Goal: Information Seeking & Learning: Learn about a topic

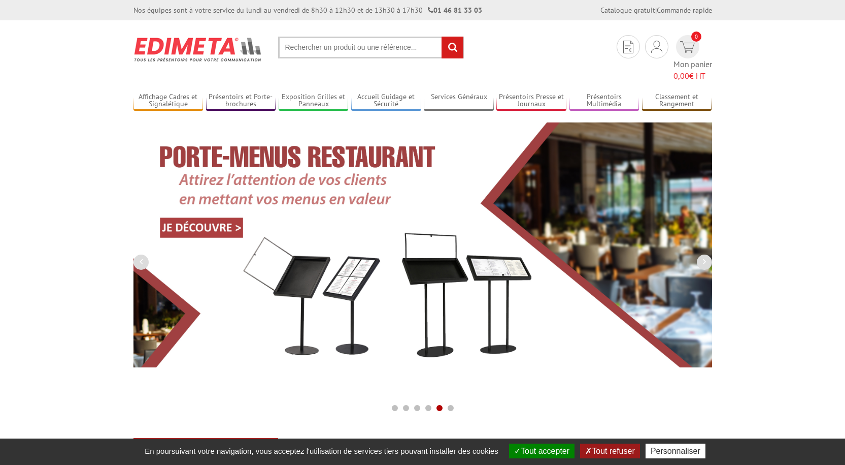
click at [542, 455] on button "Tout accepter" at bounding box center [541, 450] width 65 height 15
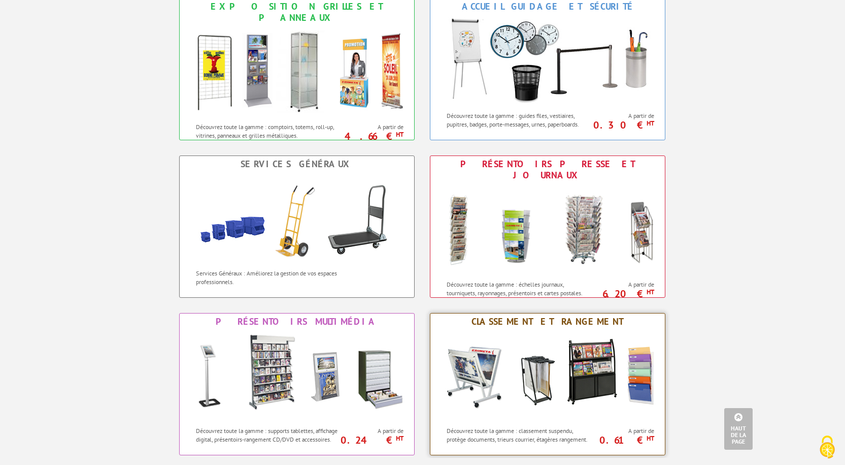
scroll to position [660, 0]
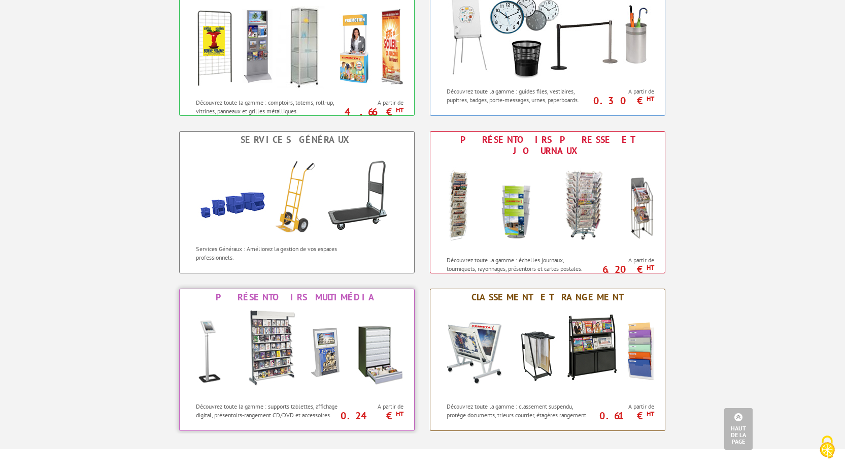
click at [320, 291] on div "Présentoirs Multimédia" at bounding box center [296, 296] width 229 height 11
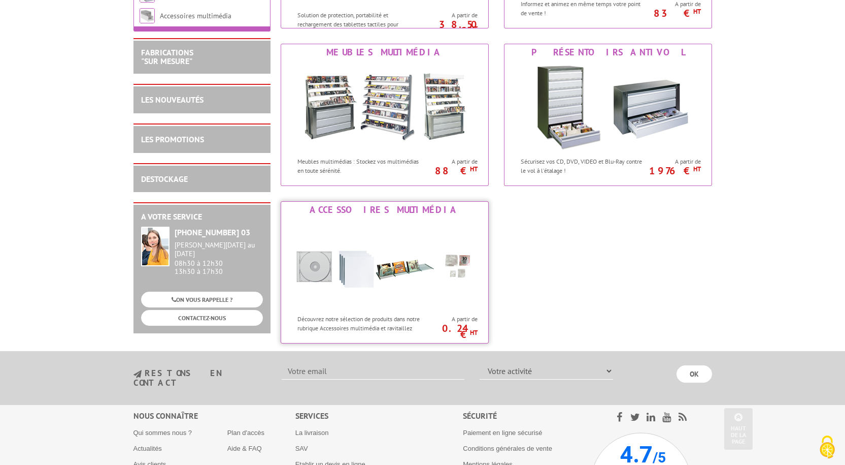
scroll to position [305, 0]
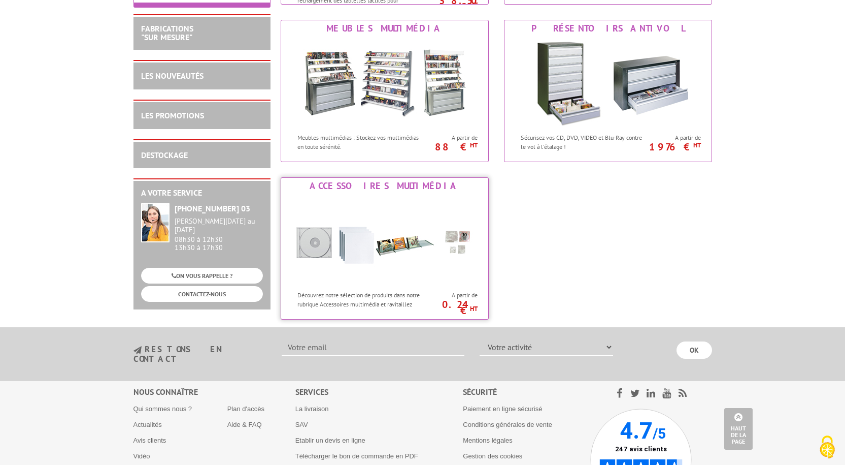
click at [391, 245] on img at bounding box center [385, 239] width 188 height 91
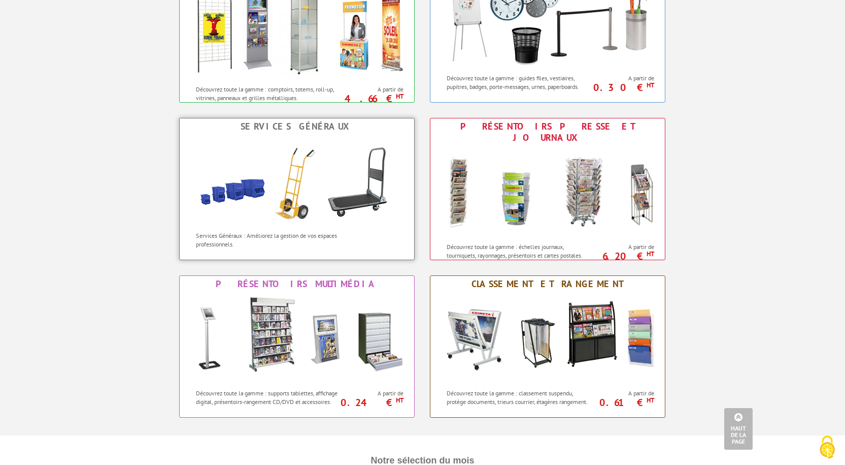
click at [328, 199] on img at bounding box center [296, 180] width 223 height 91
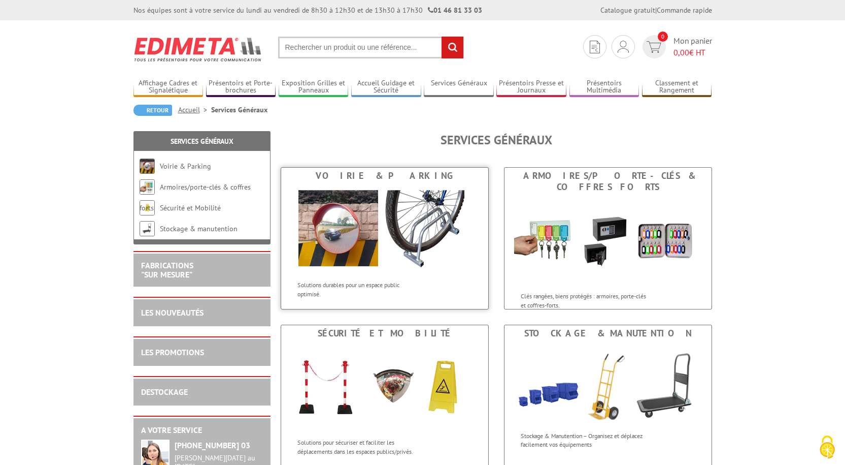
click at [415, 237] on img at bounding box center [385, 229] width 188 height 91
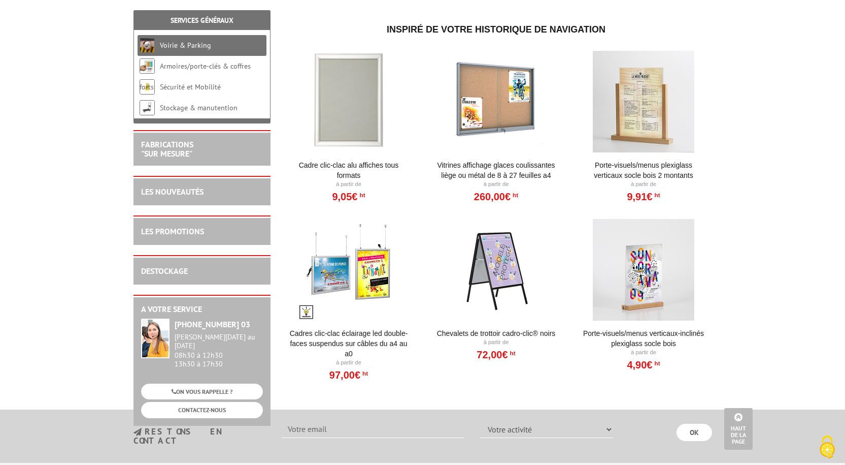
scroll to position [366, 0]
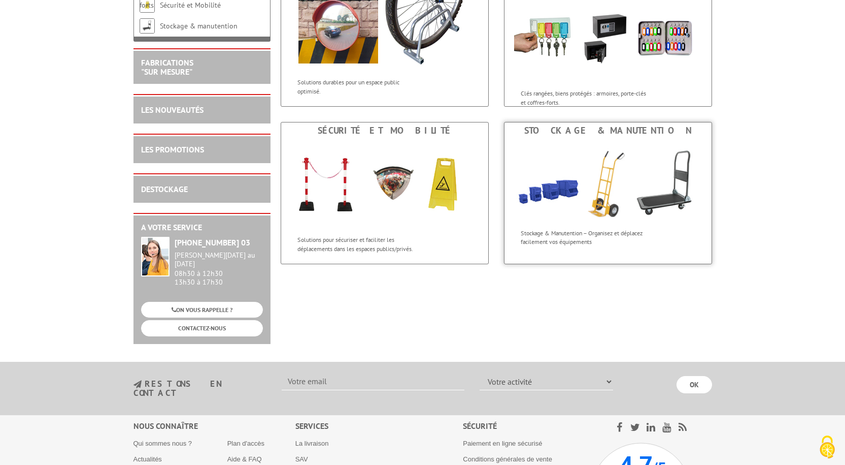
scroll to position [203, 0]
click at [596, 233] on p "Stockage & Manutention – Organisez et déplacez facilement vos équipements" at bounding box center [584, 236] width 126 height 17
click at [381, 218] on img at bounding box center [385, 183] width 188 height 91
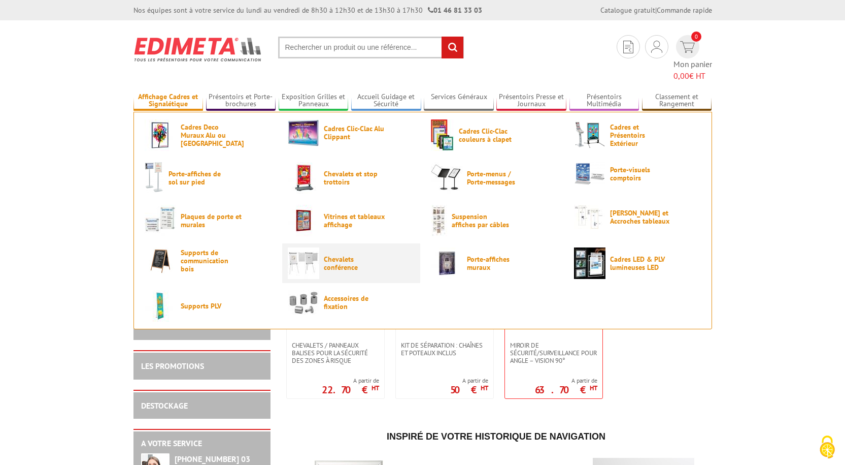
click at [326, 255] on span "Chevalets conférence" at bounding box center [354, 263] width 61 height 16
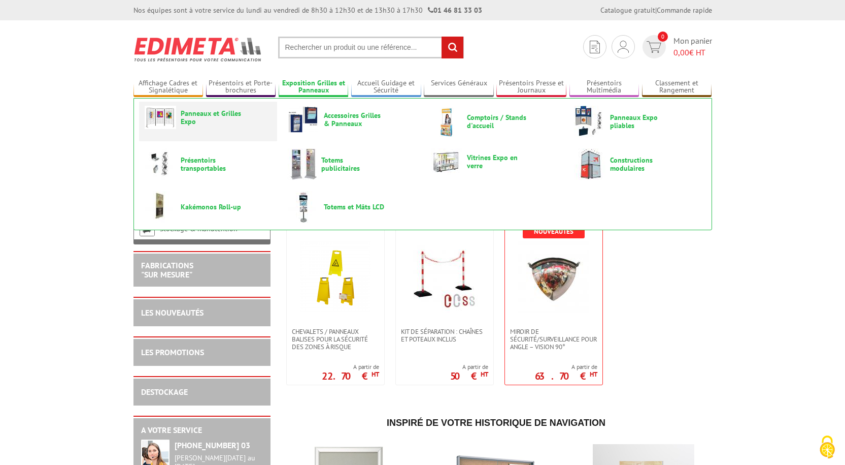
click at [233, 109] on span "Panneaux et Grilles Expo" at bounding box center [211, 117] width 61 height 16
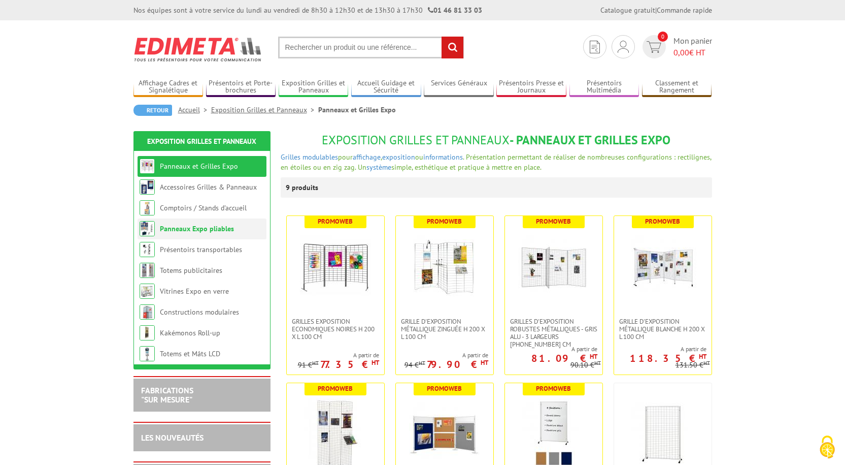
click at [158, 233] on li "Panneaux Expo pliables" at bounding box center [202, 228] width 129 height 21
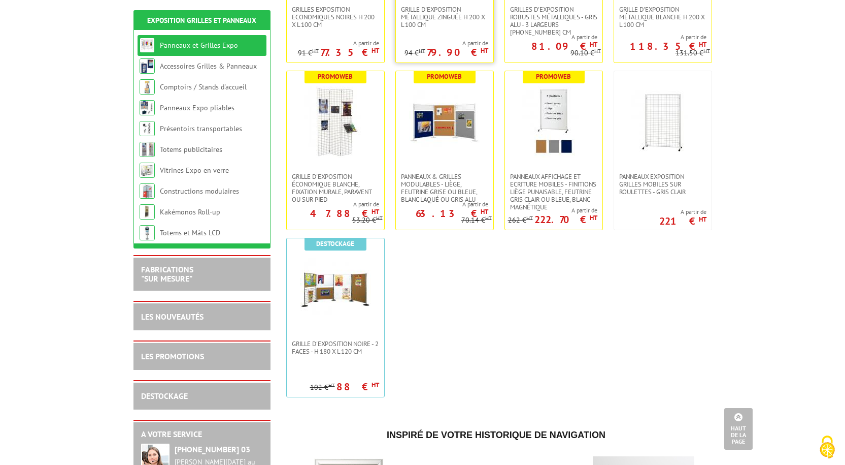
scroll to position [254, 0]
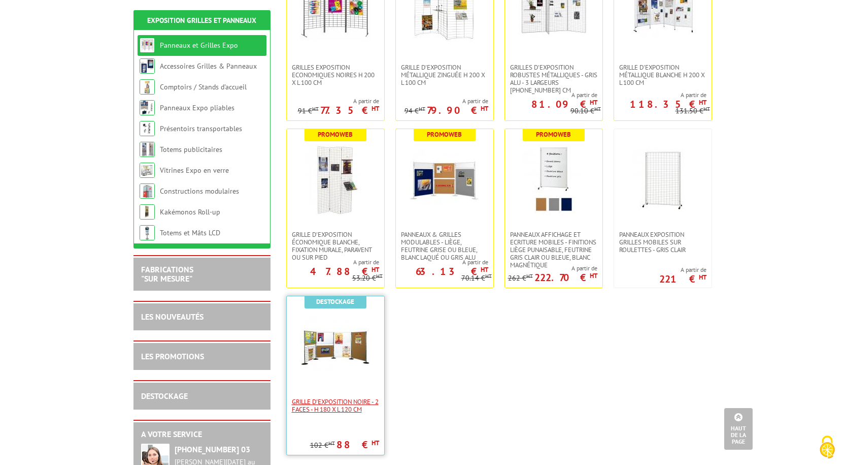
click at [352, 405] on span "Grille d'exposition noire - 2 faces - H 180 x L 120 cm" at bounding box center [335, 404] width 87 height 15
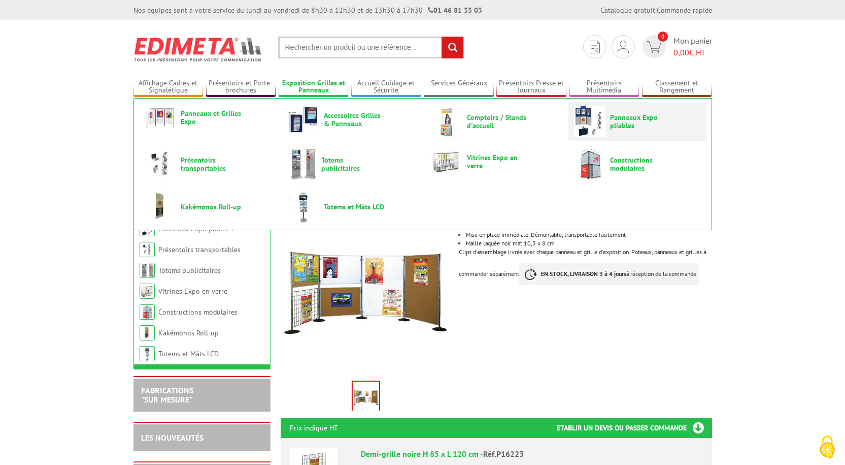
click at [615, 125] on span "Panneaux Expo pliables" at bounding box center [640, 121] width 61 height 16
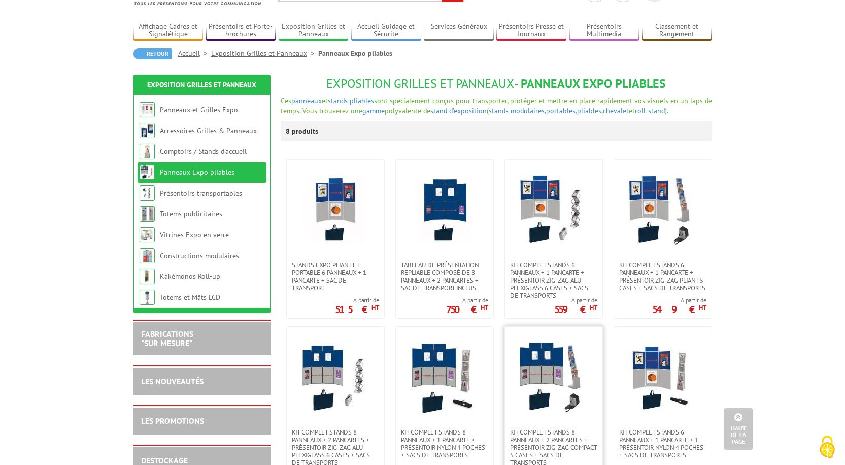
scroll to position [51, 0]
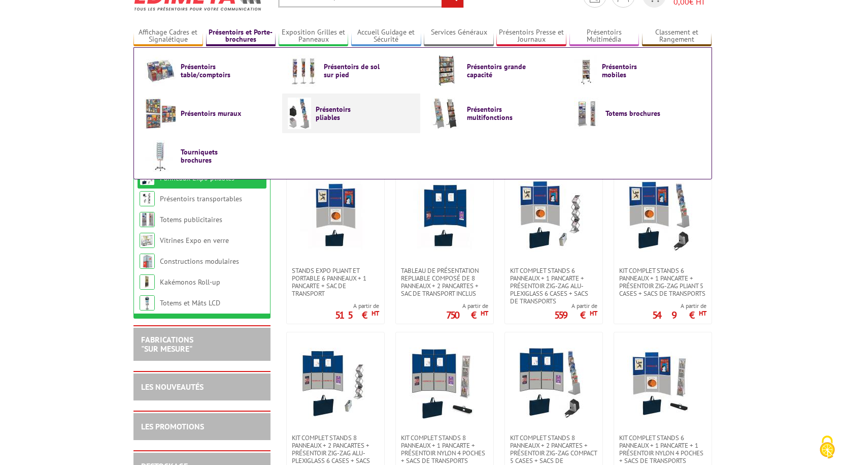
click at [364, 123] on link "Présentoirs pliables" at bounding box center [351, 112] width 127 height 31
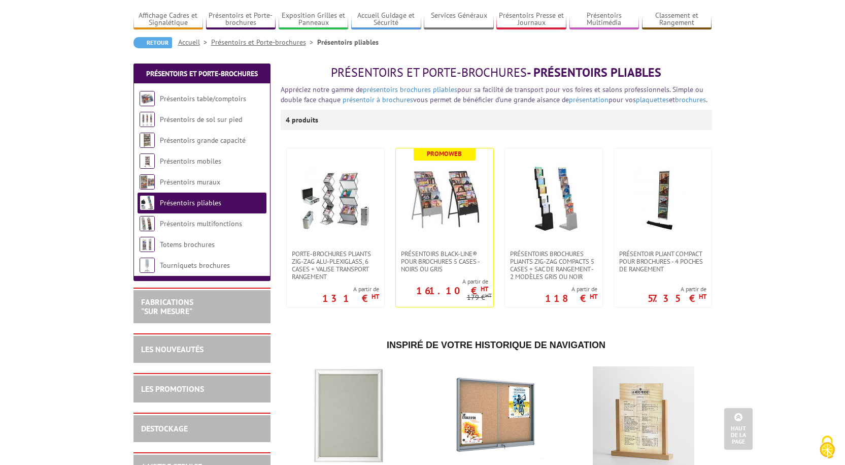
scroll to position [51, 0]
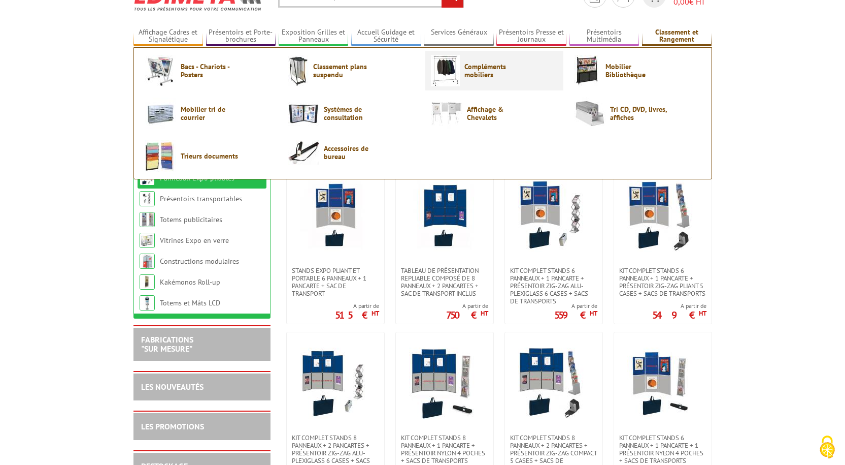
click at [474, 67] on span "Compléments mobiliers" at bounding box center [495, 70] width 61 height 16
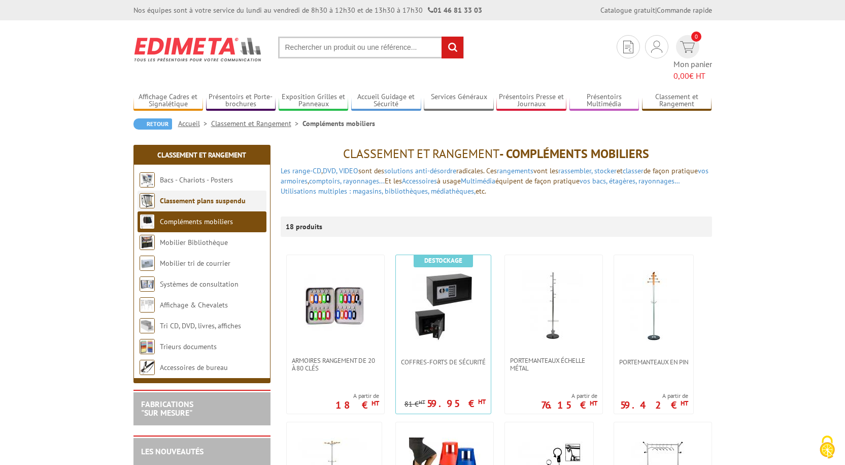
click at [185, 196] on link "Classement plans suspendu" at bounding box center [203, 200] width 86 height 9
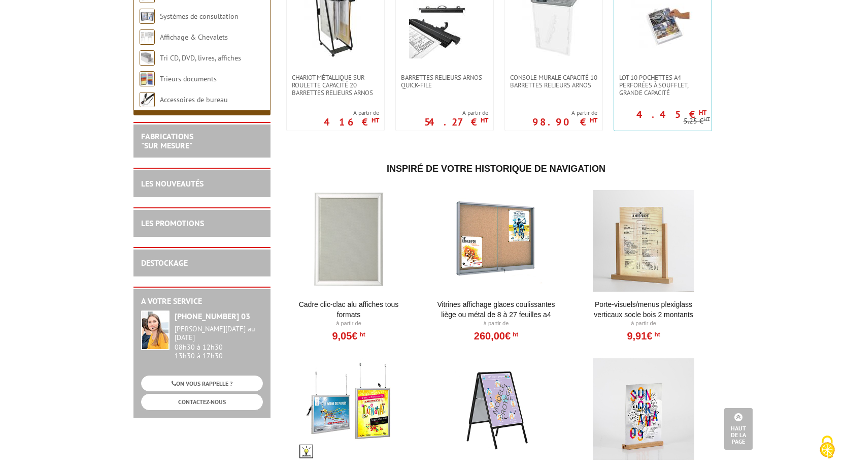
scroll to position [51, 0]
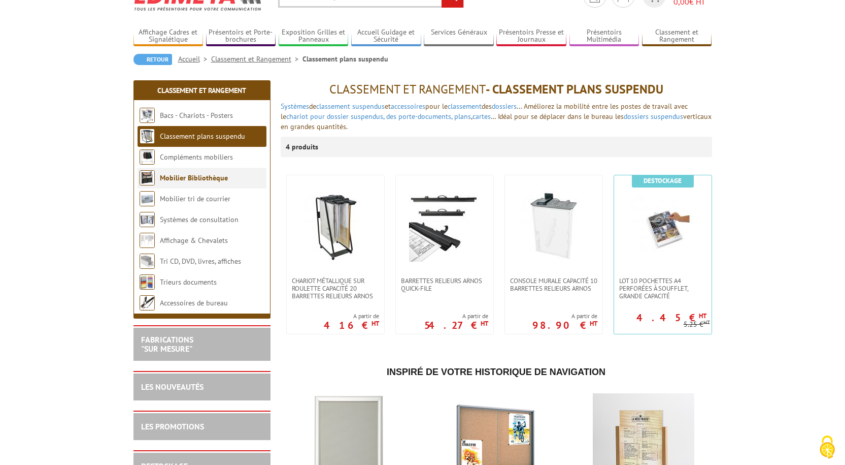
click at [185, 179] on link "Mobilier Bibliothèque" at bounding box center [194, 177] width 68 height 9
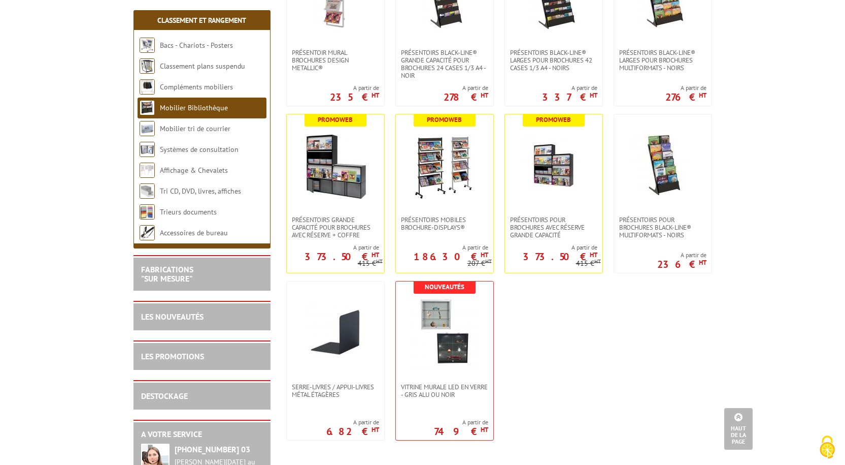
scroll to position [761, 0]
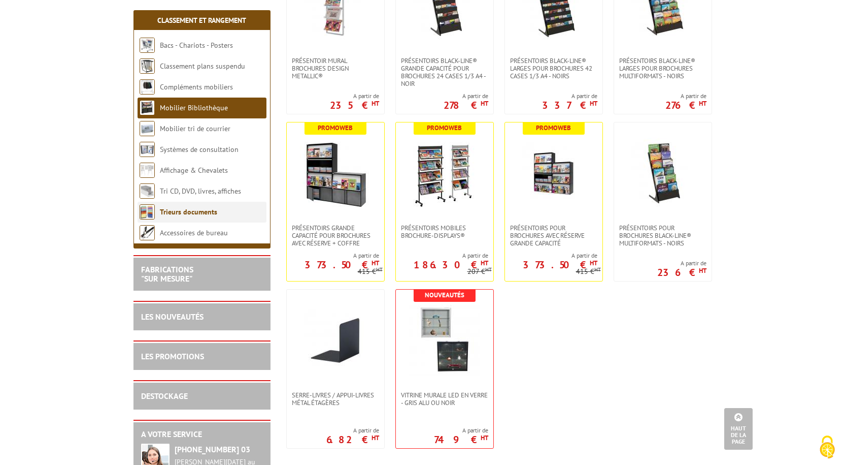
click at [178, 212] on link "Trieurs documents" at bounding box center [188, 211] width 57 height 9
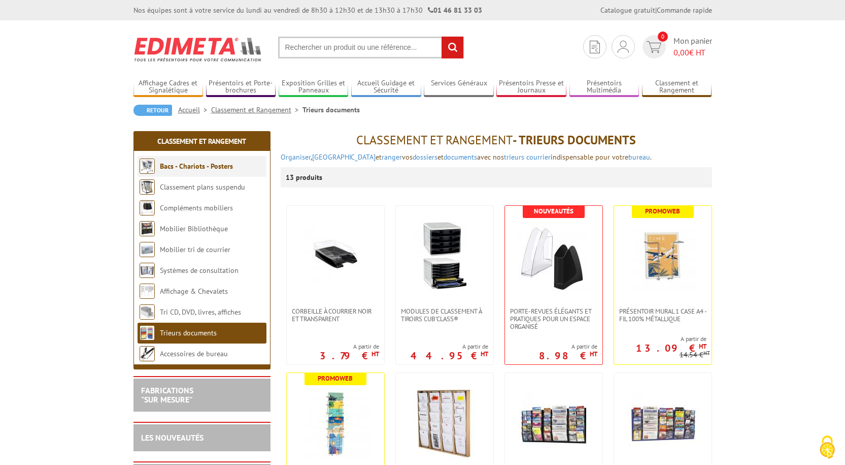
click at [192, 164] on link "Bacs - Chariots - Posters" at bounding box center [196, 165] width 73 height 9
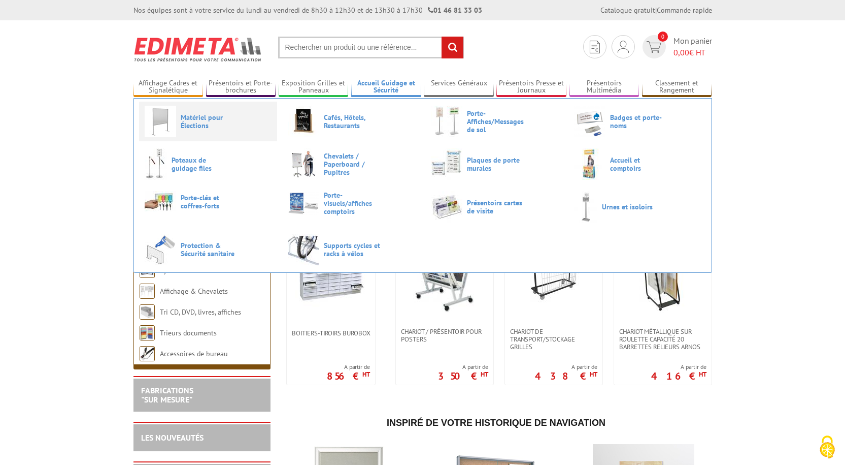
click at [182, 123] on span "Matériel pour Élections" at bounding box center [211, 121] width 61 height 16
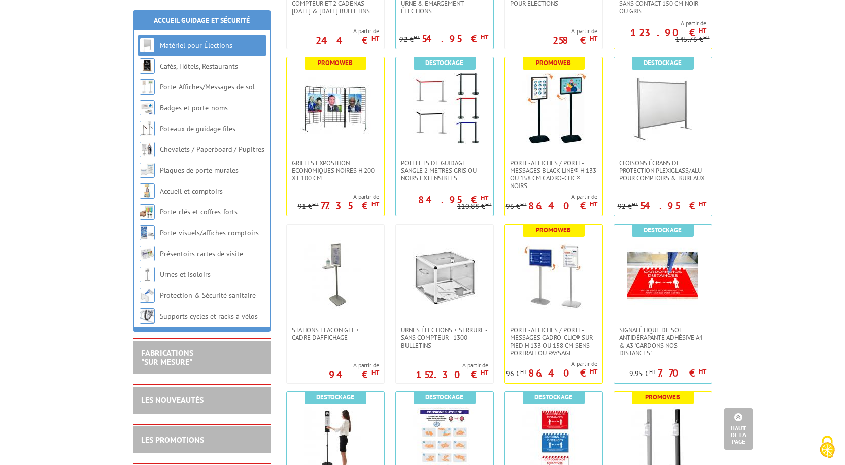
scroll to position [355, 0]
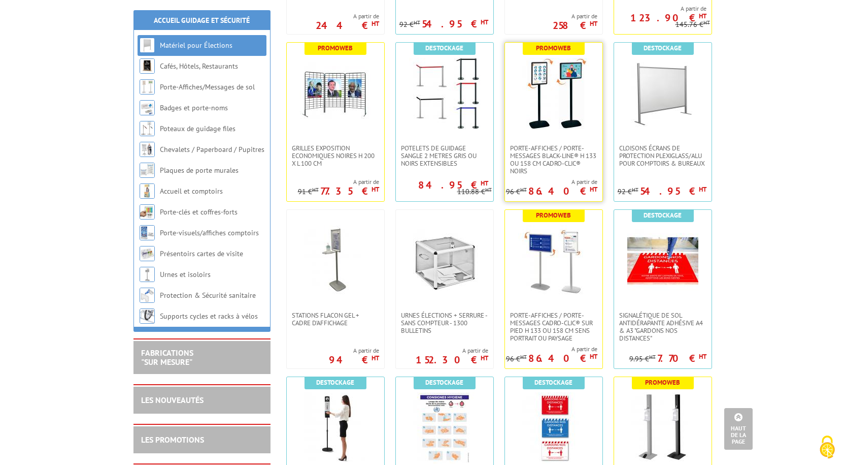
click at [550, 76] on img at bounding box center [553, 93] width 71 height 71
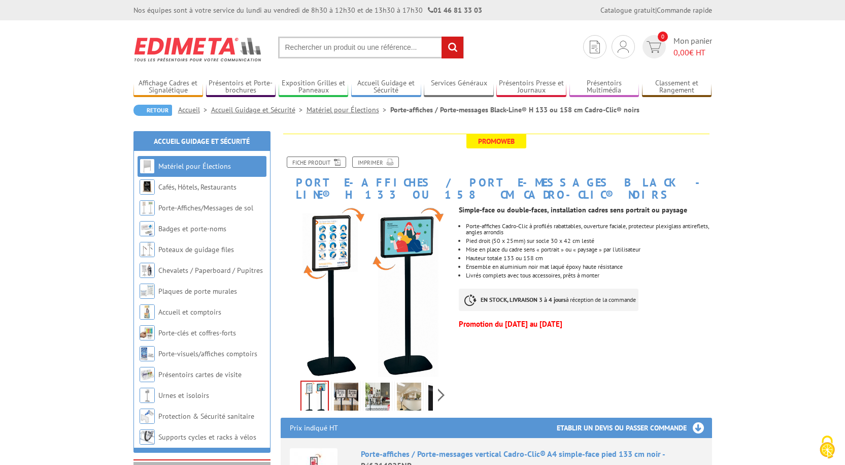
click at [345, 396] on img at bounding box center [346, 397] width 24 height 31
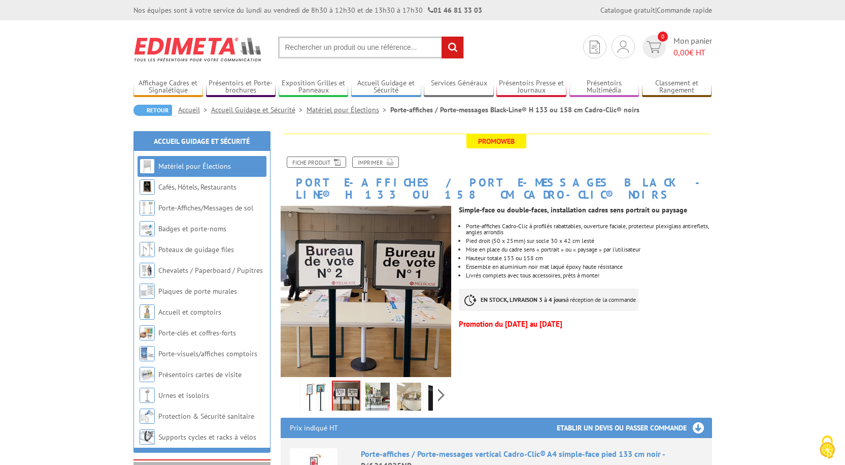
click at [375, 401] on img at bounding box center [378, 397] width 24 height 31
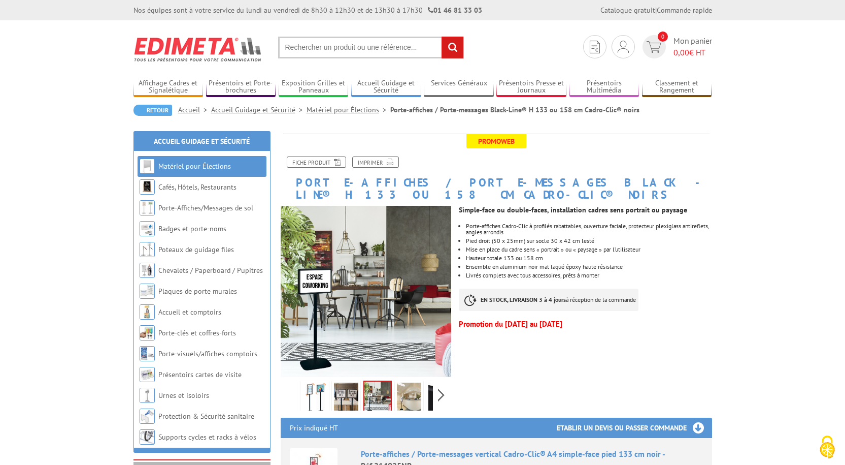
click at [405, 401] on img at bounding box center [409, 397] width 24 height 31
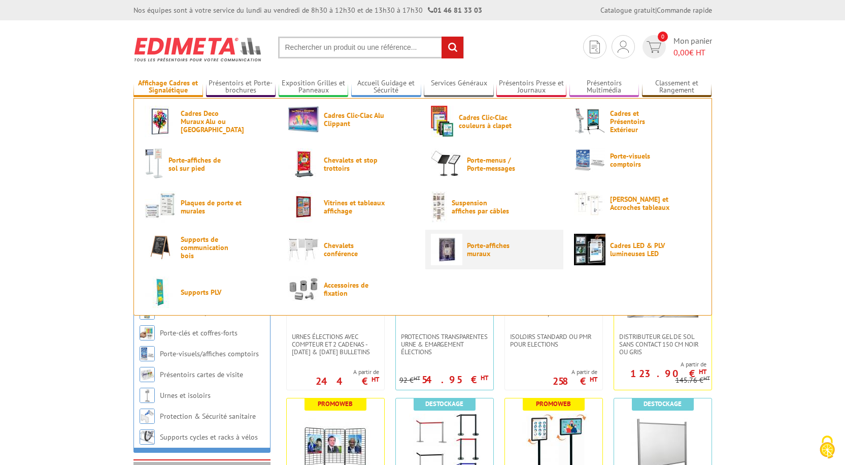
click at [478, 255] on span "Porte-affiches muraux" at bounding box center [497, 249] width 61 height 16
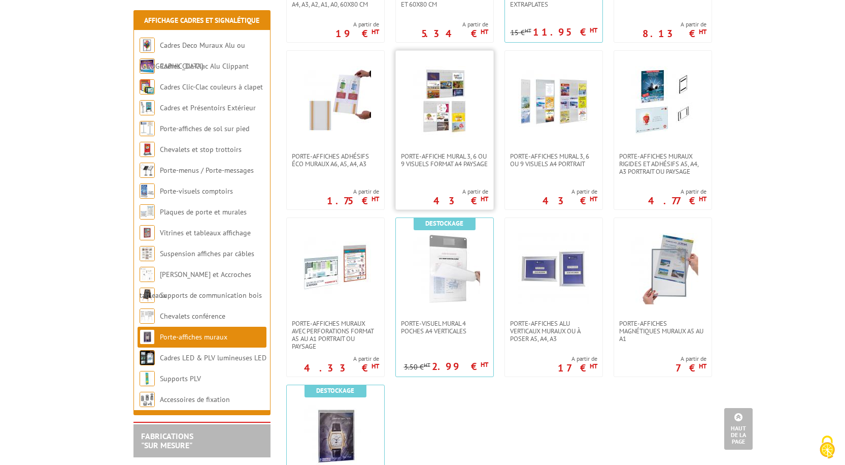
scroll to position [711, 0]
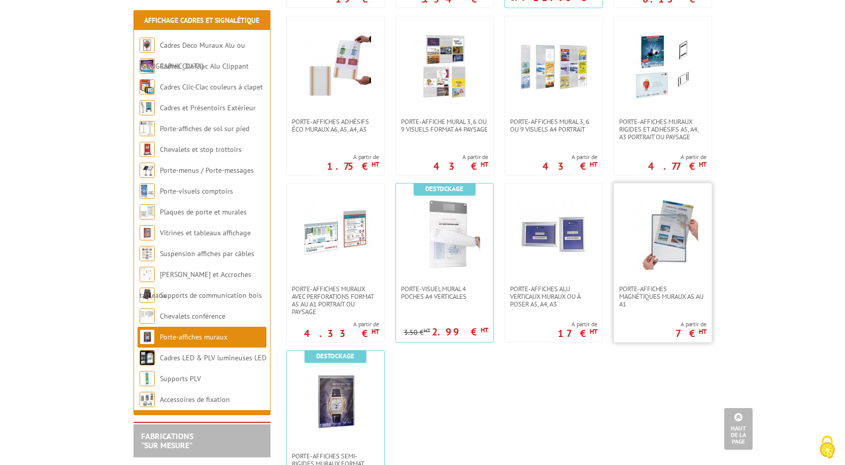
click at [664, 237] on img at bounding box center [662, 233] width 71 height 71
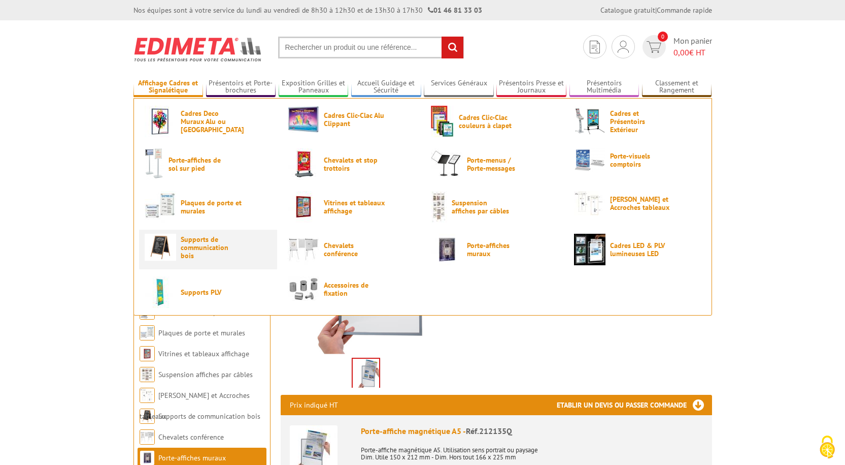
click at [174, 243] on img at bounding box center [160, 247] width 31 height 27
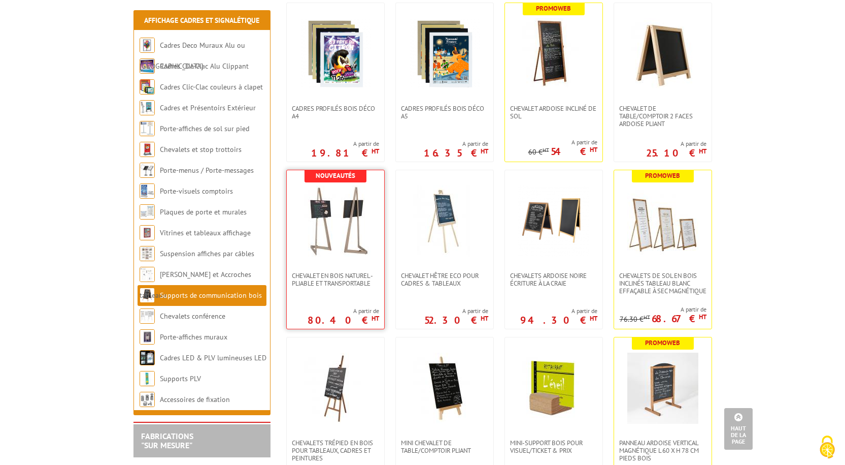
scroll to position [812, 0]
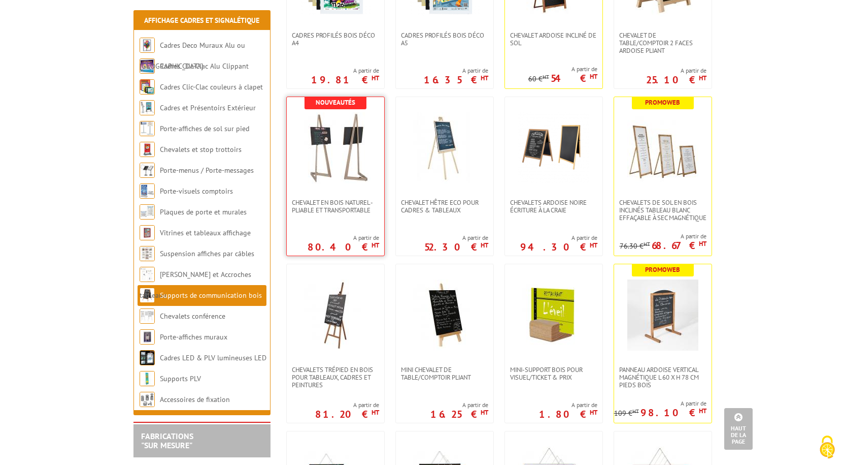
click at [328, 147] on img at bounding box center [335, 147] width 71 height 71
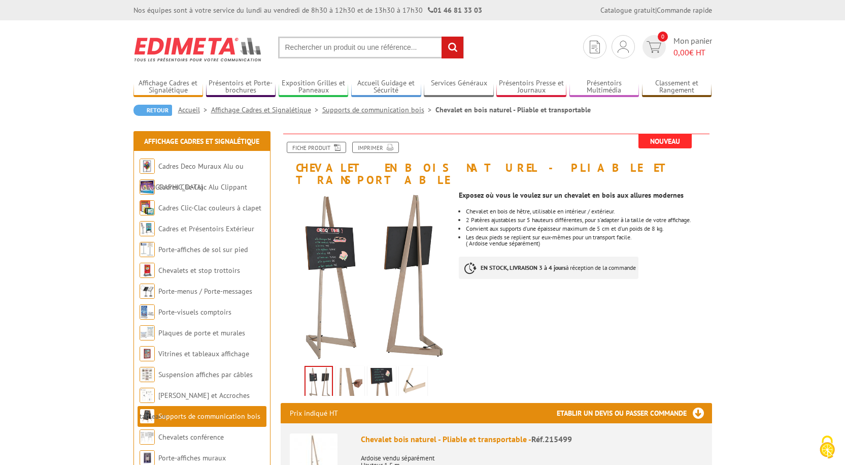
click at [383, 377] on img at bounding box center [382, 383] width 24 height 31
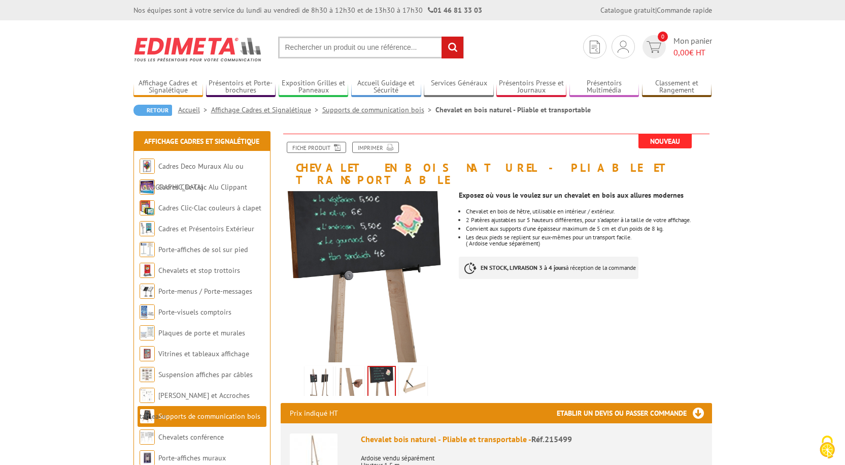
click at [408, 377] on img at bounding box center [413, 383] width 24 height 31
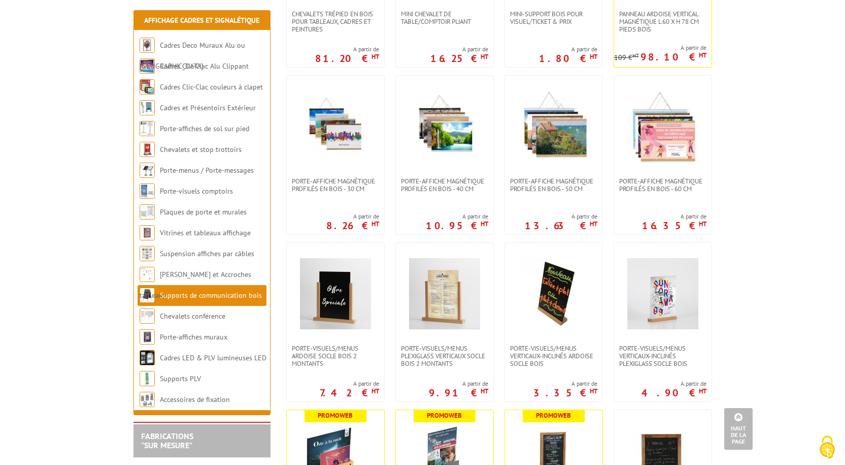
scroll to position [1269, 0]
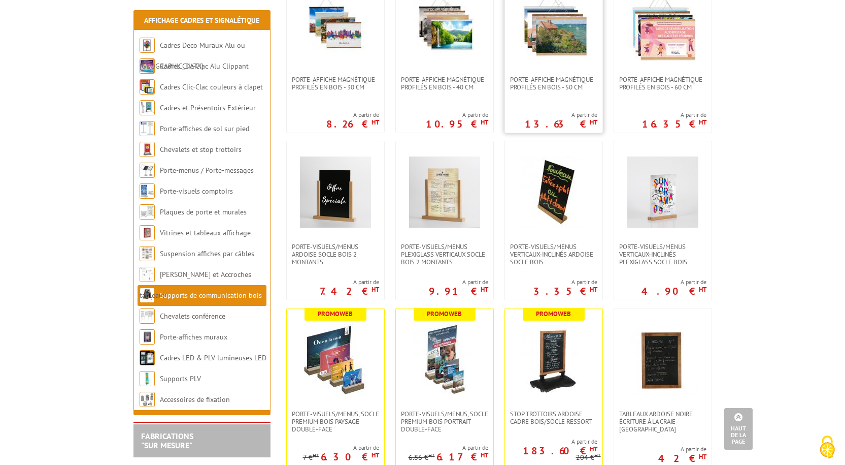
click at [553, 32] on img at bounding box center [553, 24] width 71 height 71
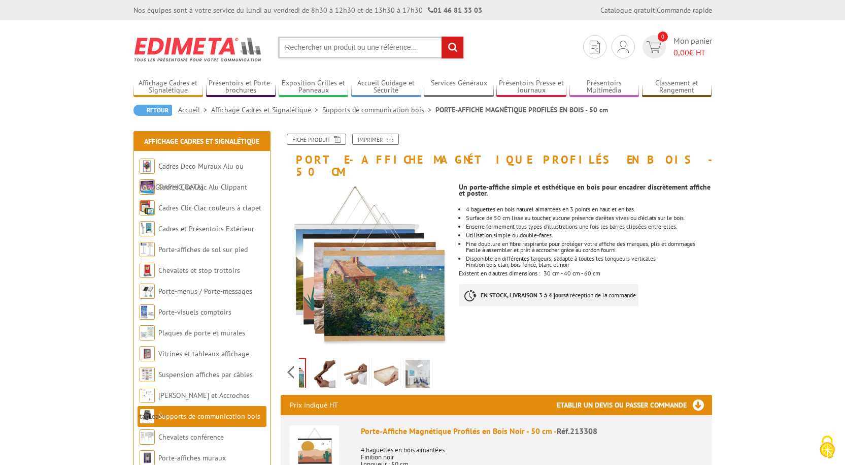
click at [442, 360] on div "Previous Next" at bounding box center [366, 372] width 171 height 36
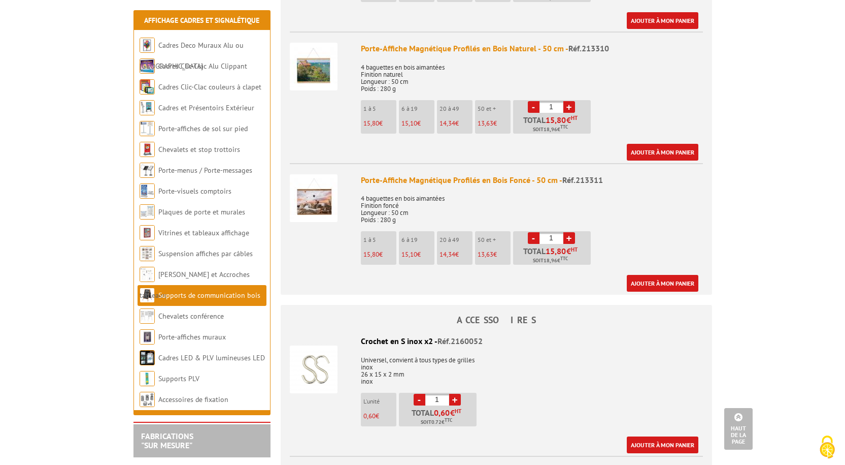
scroll to position [711, 0]
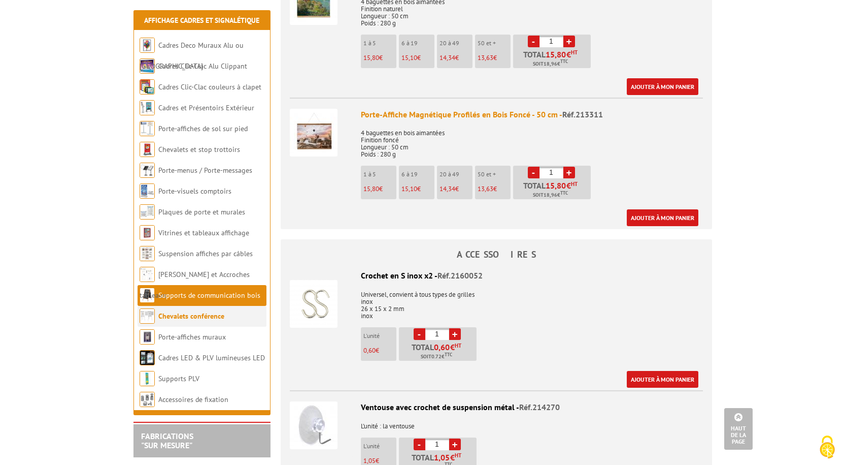
click at [200, 317] on link "Chevalets conférence" at bounding box center [191, 315] width 66 height 9
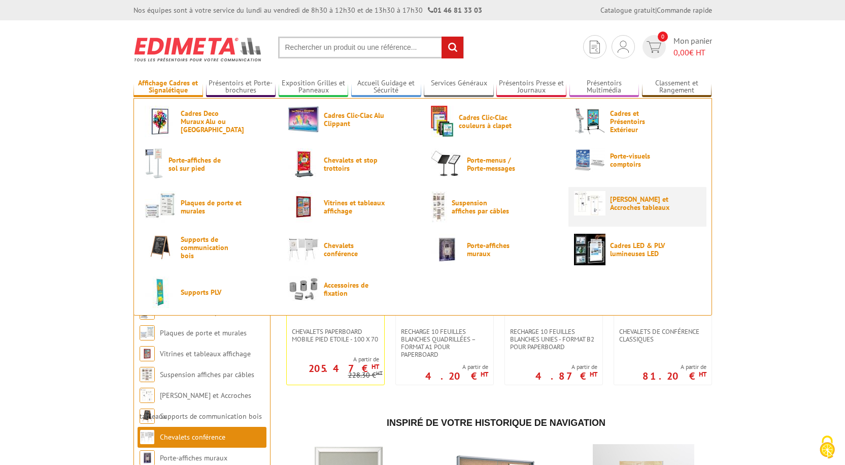
click at [584, 206] on img at bounding box center [589, 203] width 31 height 24
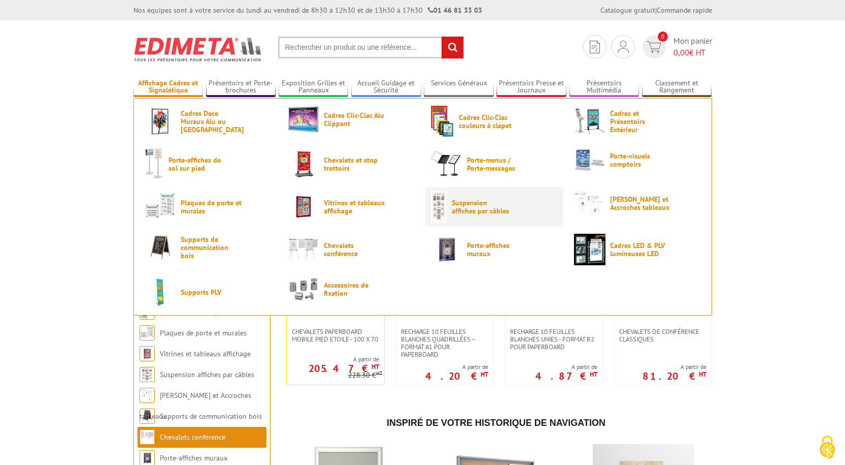
click at [446, 208] on img at bounding box center [439, 206] width 16 height 31
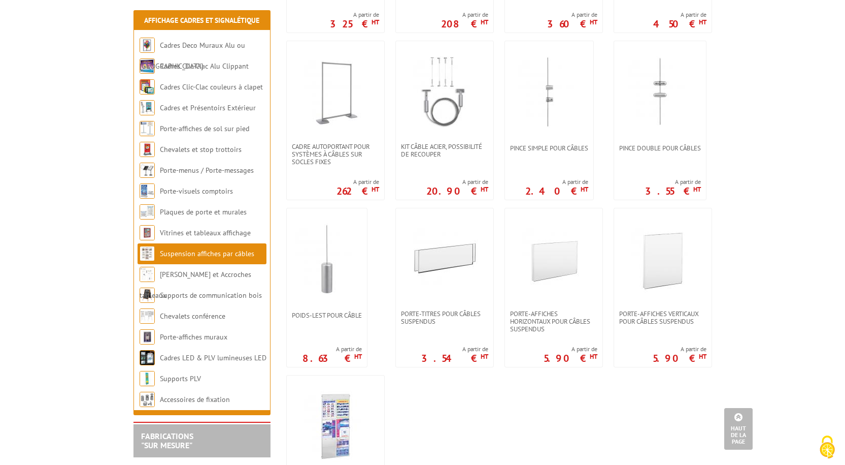
scroll to position [711, 0]
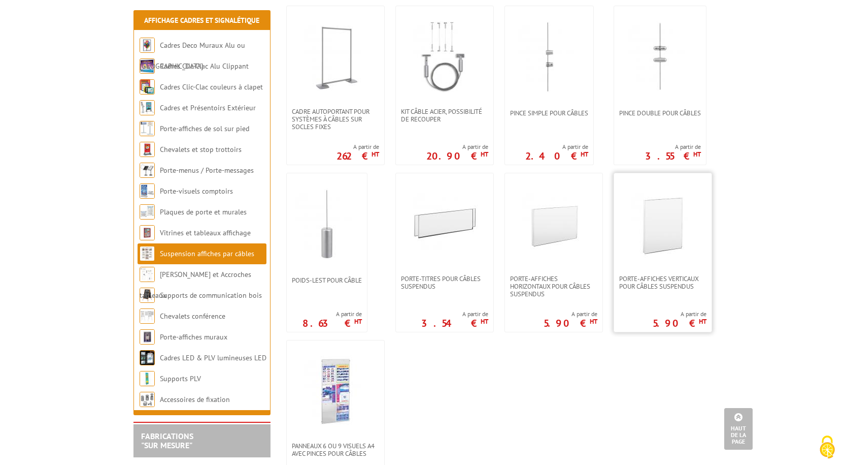
click at [670, 245] on img at bounding box center [662, 223] width 71 height 71
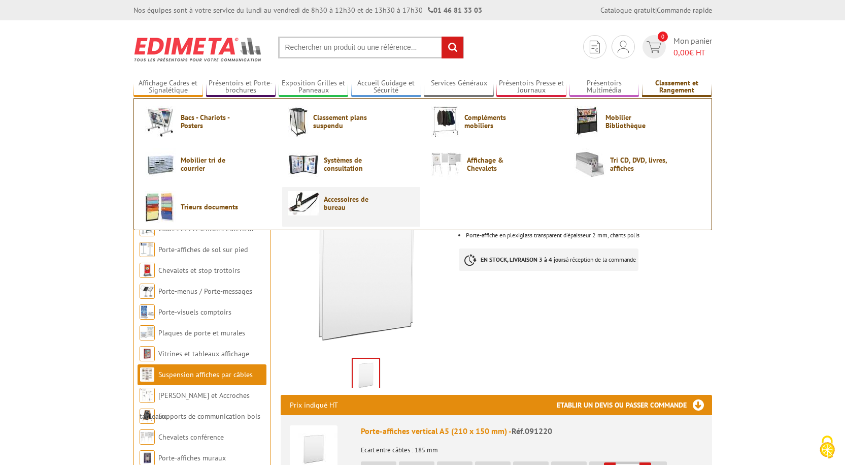
click at [346, 202] on span "Accessoires de bureau" at bounding box center [354, 203] width 61 height 16
